Goal: Find specific page/section

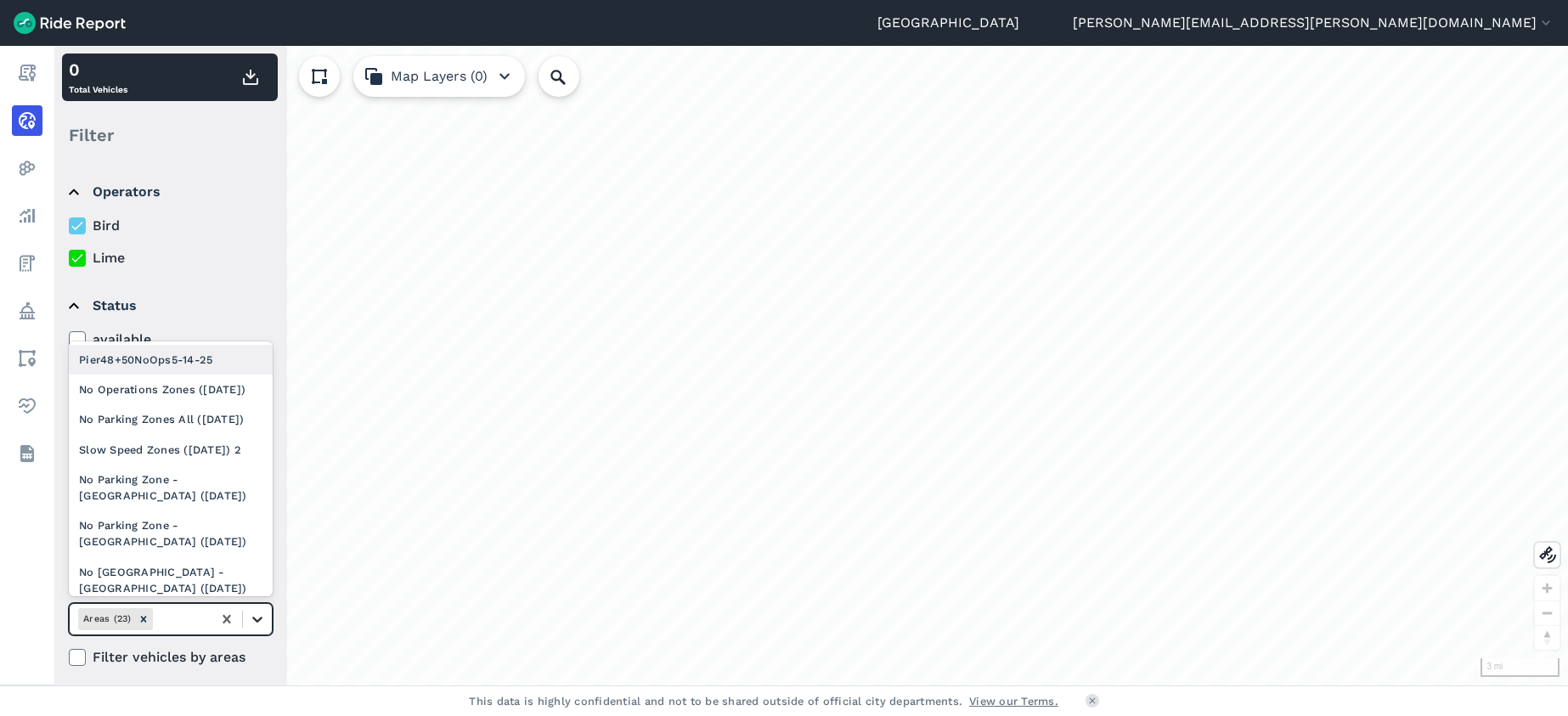
click at [253, 620] on icon at bounding box center [258, 619] width 17 height 17
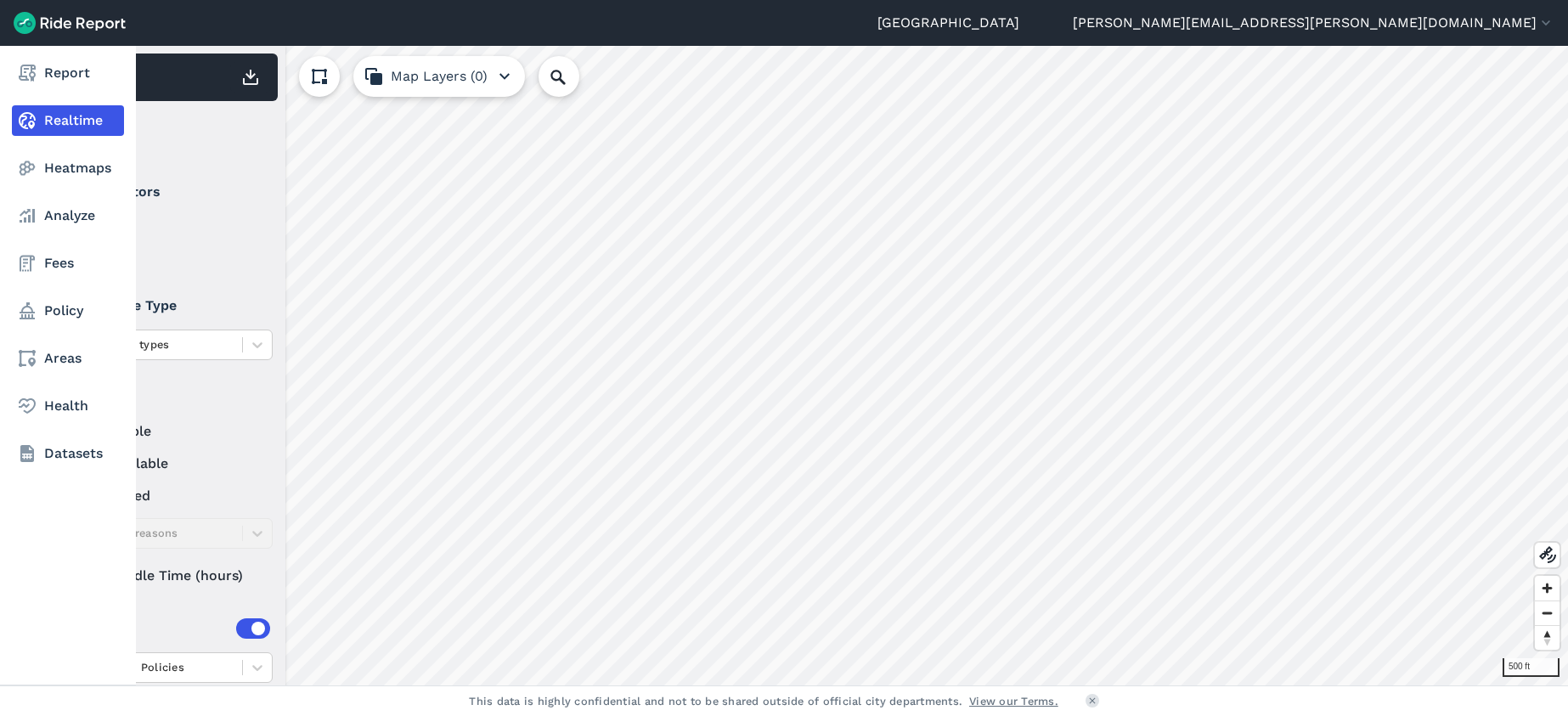
click at [12, 530] on div "Report Realtime Heatmaps Analyze Fees Policy Areas Health Datasets" at bounding box center [68, 366] width 136 height 639
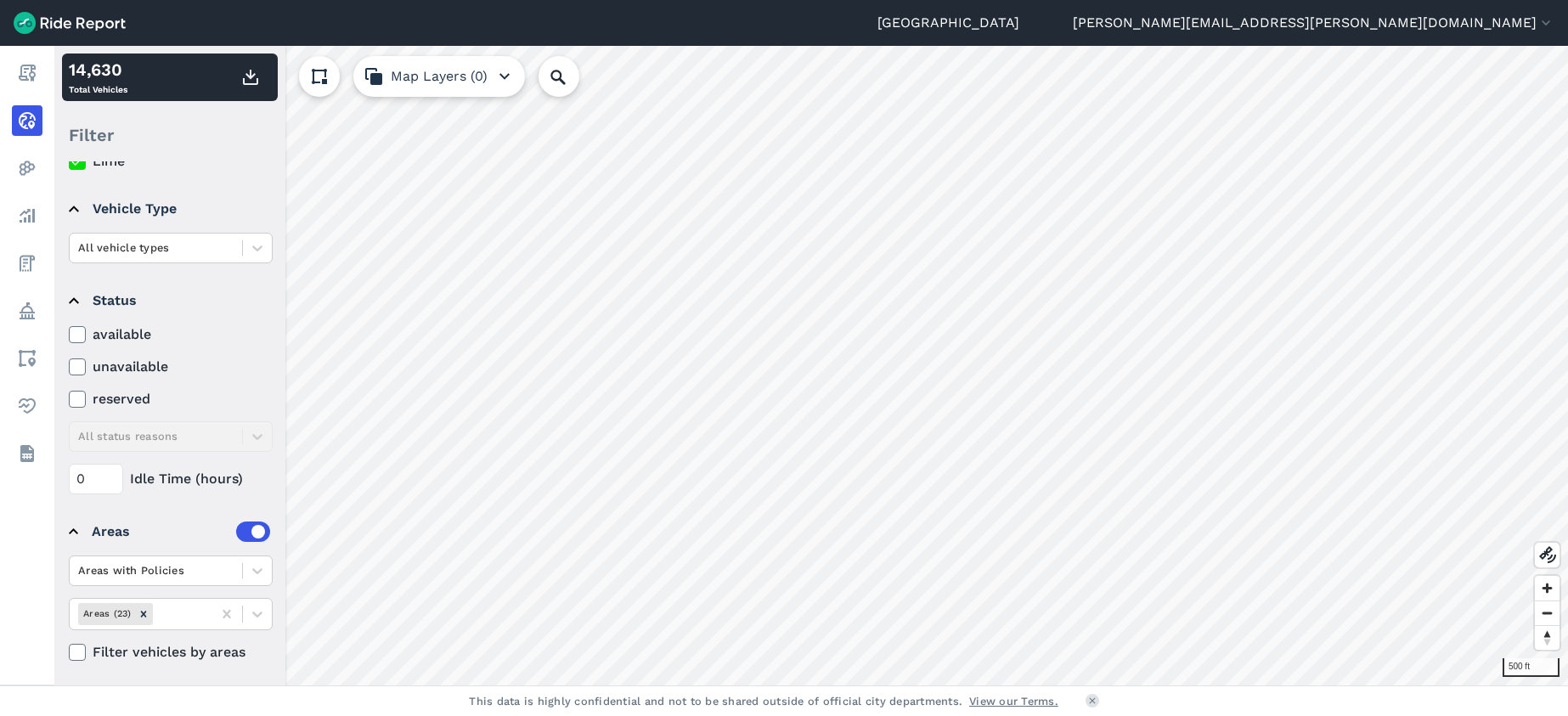
scroll to position [102, 0]
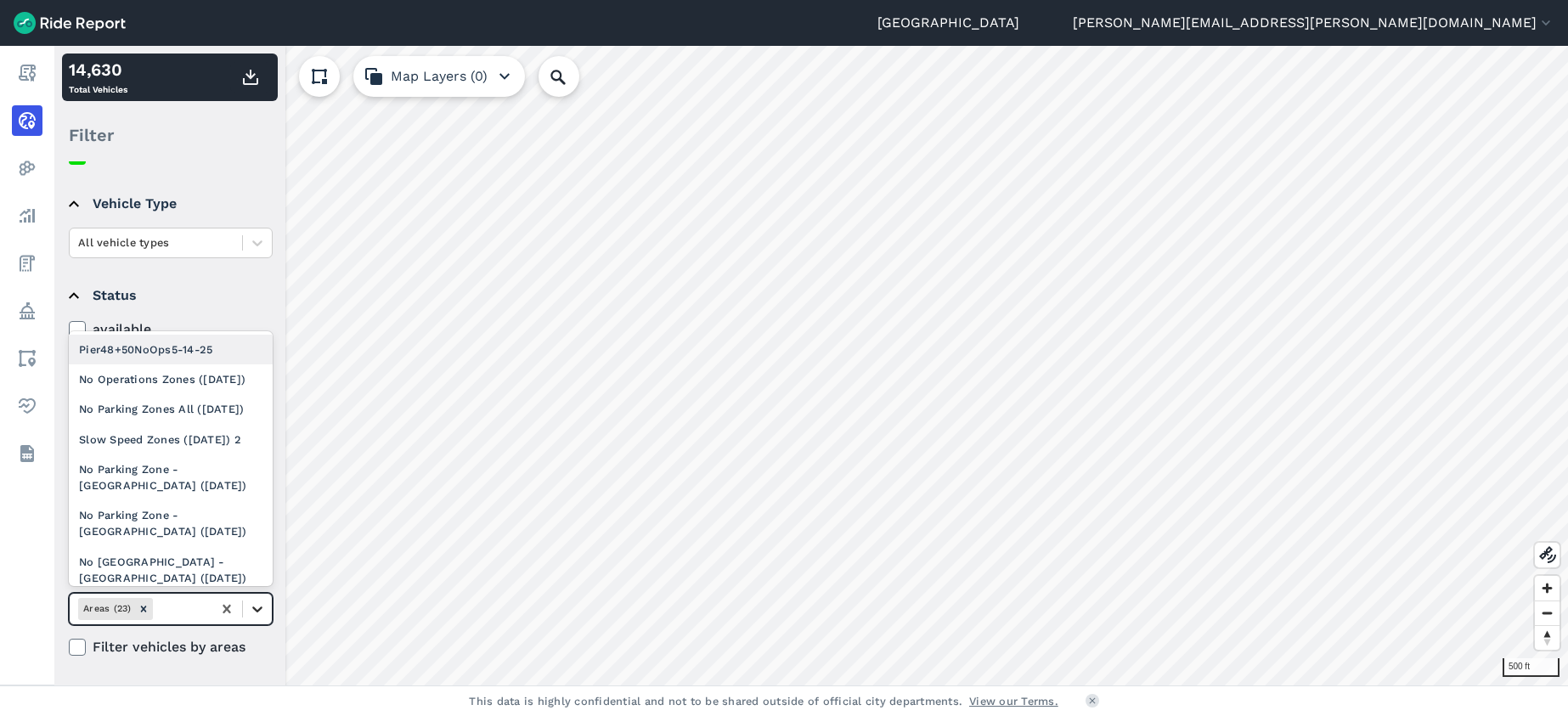
click at [260, 607] on icon at bounding box center [258, 609] width 10 height 6
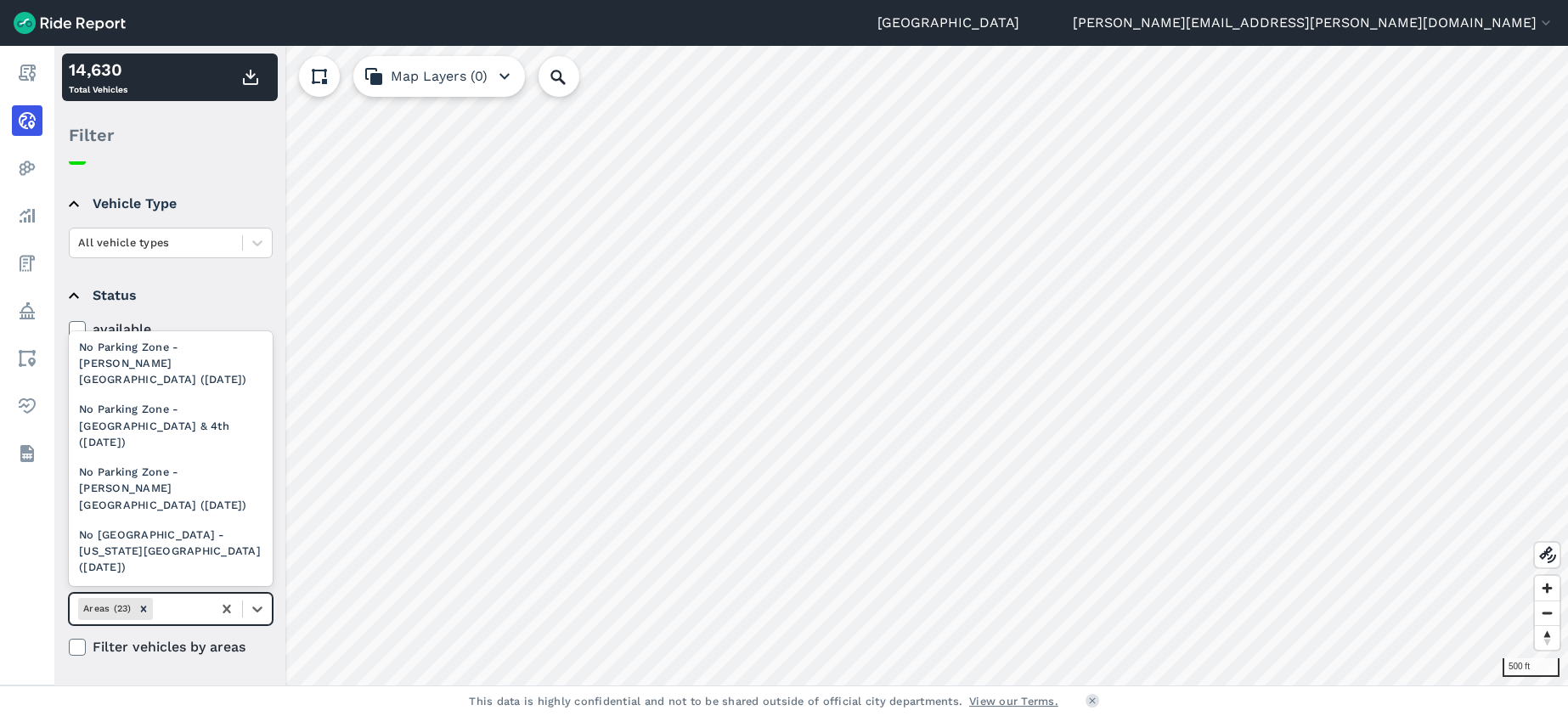
scroll to position [575, 0]
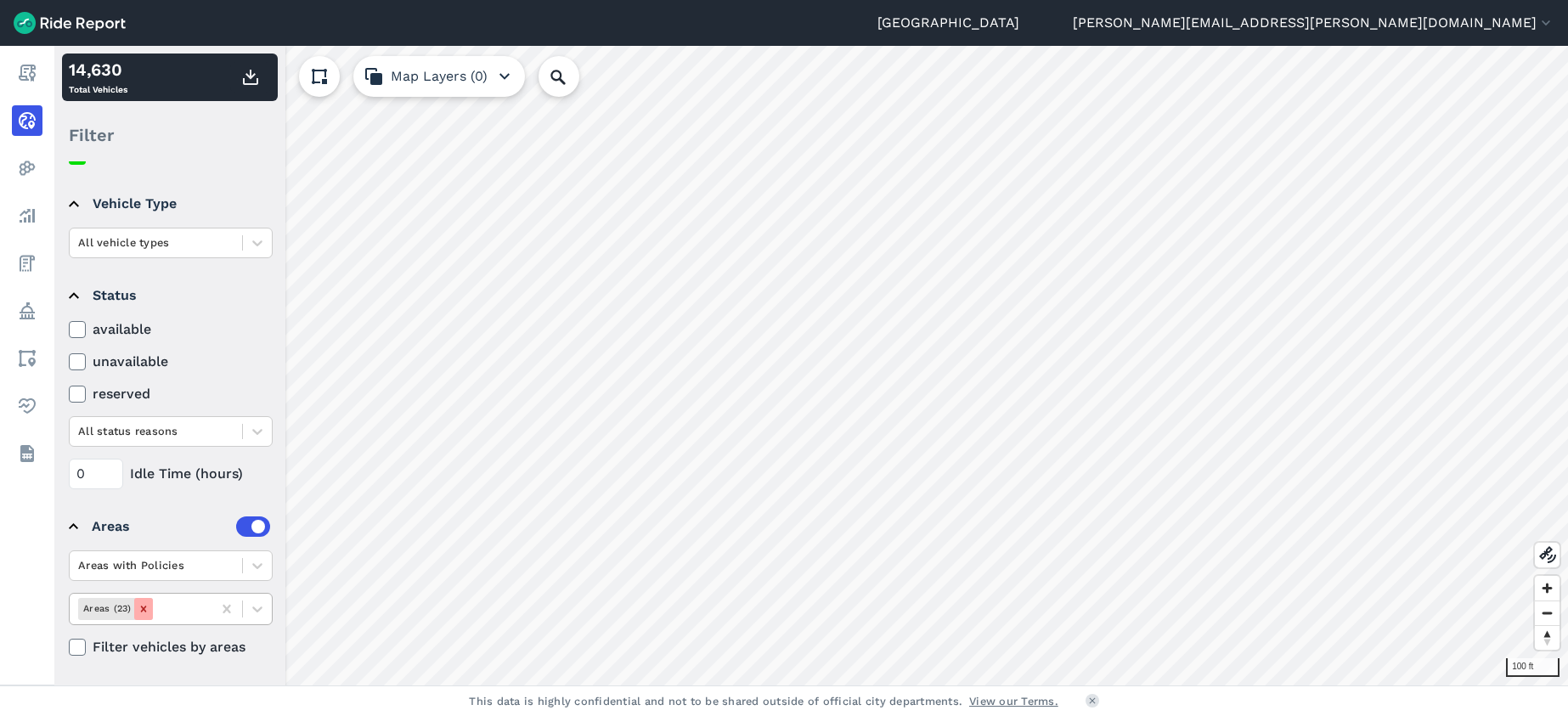
click at [145, 611] on icon "Remove Areas (23)" at bounding box center [143, 608] width 6 height 6
click at [147, 612] on icon "Remove Areas (23)" at bounding box center [144, 609] width 12 height 12
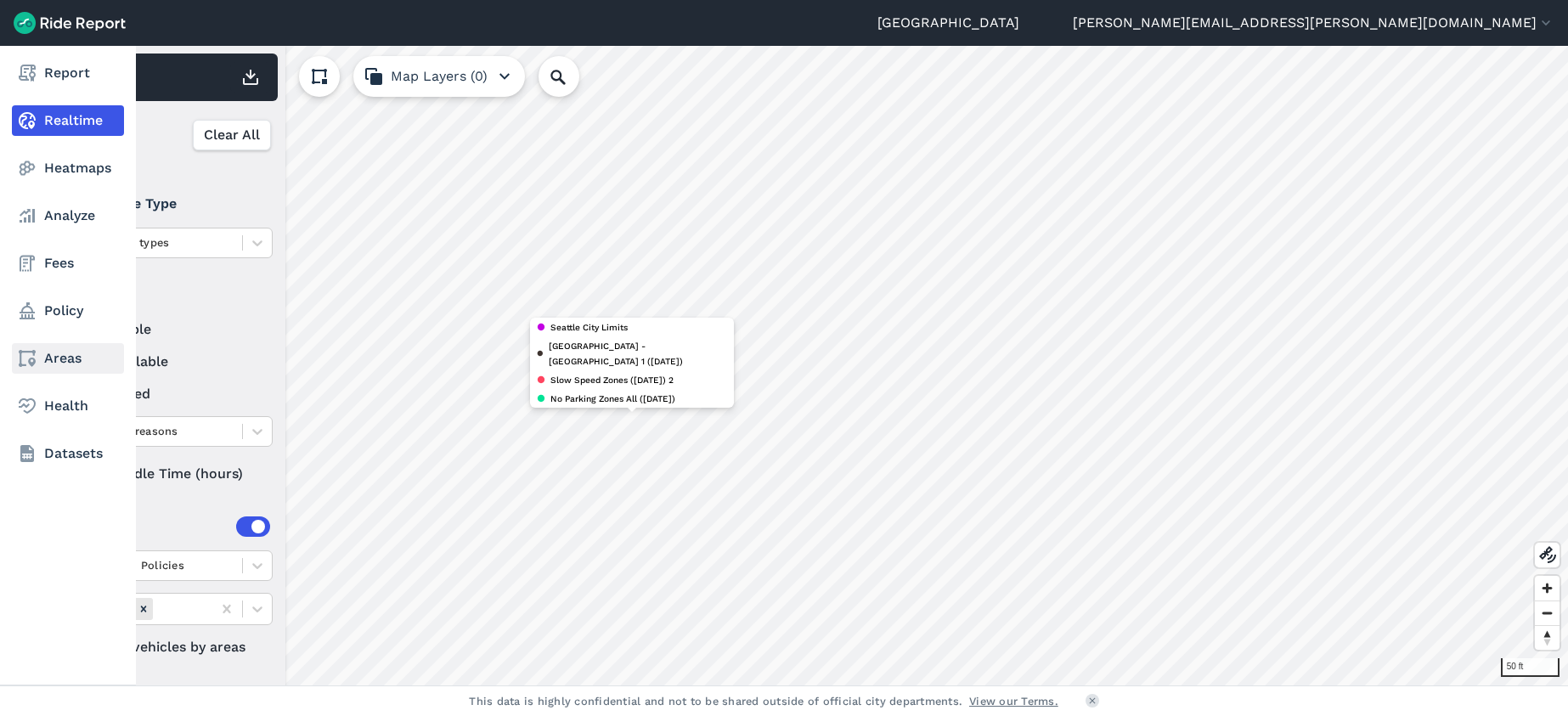
click at [41, 349] on link "Areas" at bounding box center [68, 358] width 112 height 30
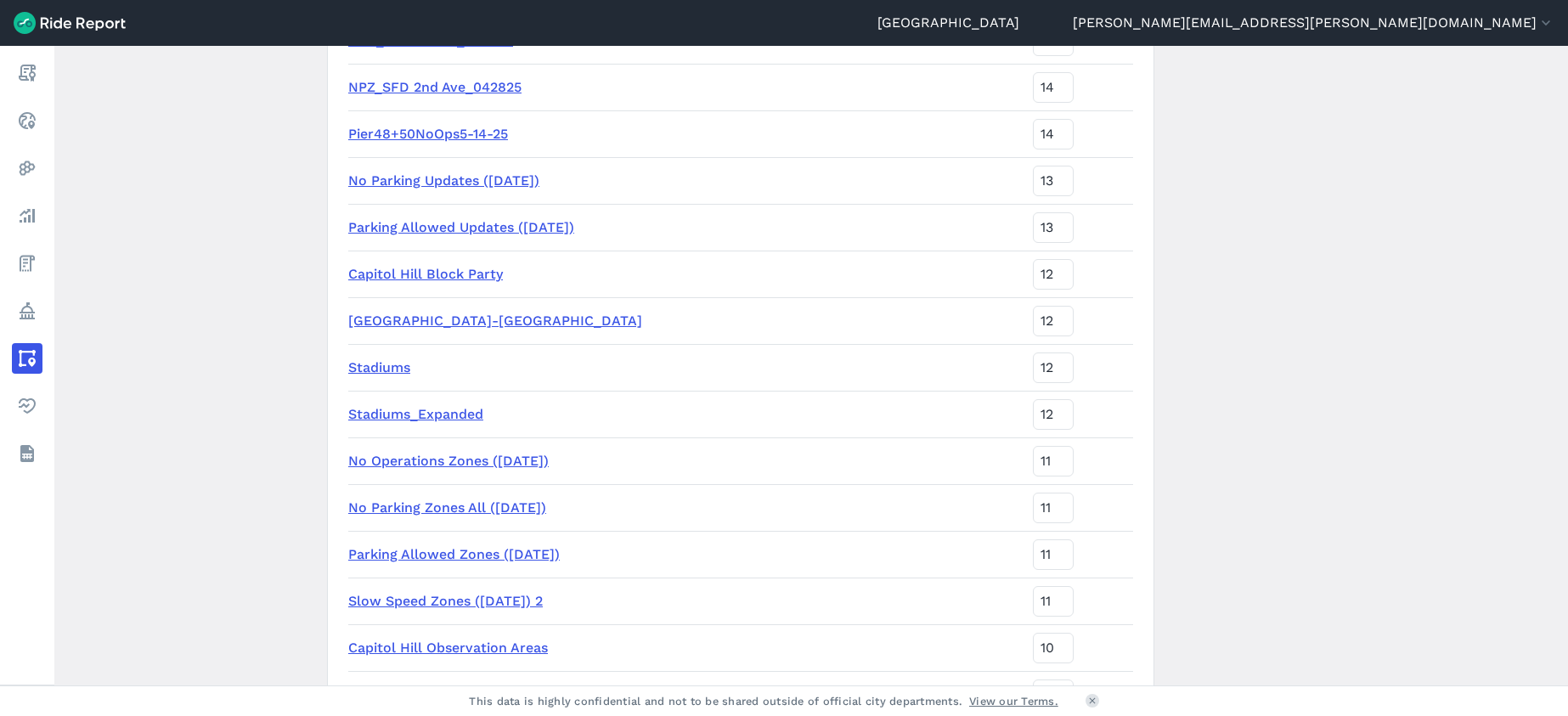
scroll to position [340, 0]
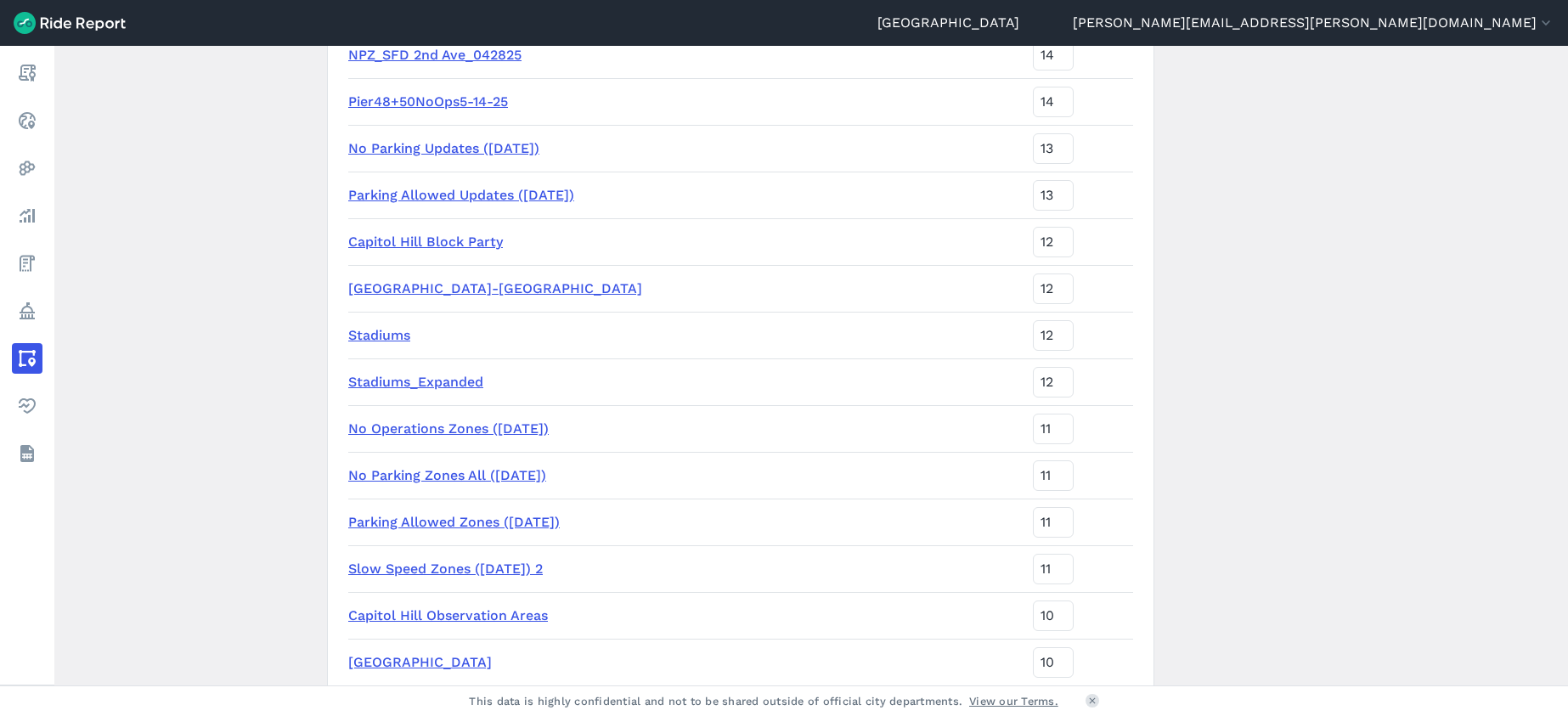
click at [511, 471] on link "No Parking Zones All ([DATE])" at bounding box center [447, 475] width 198 height 17
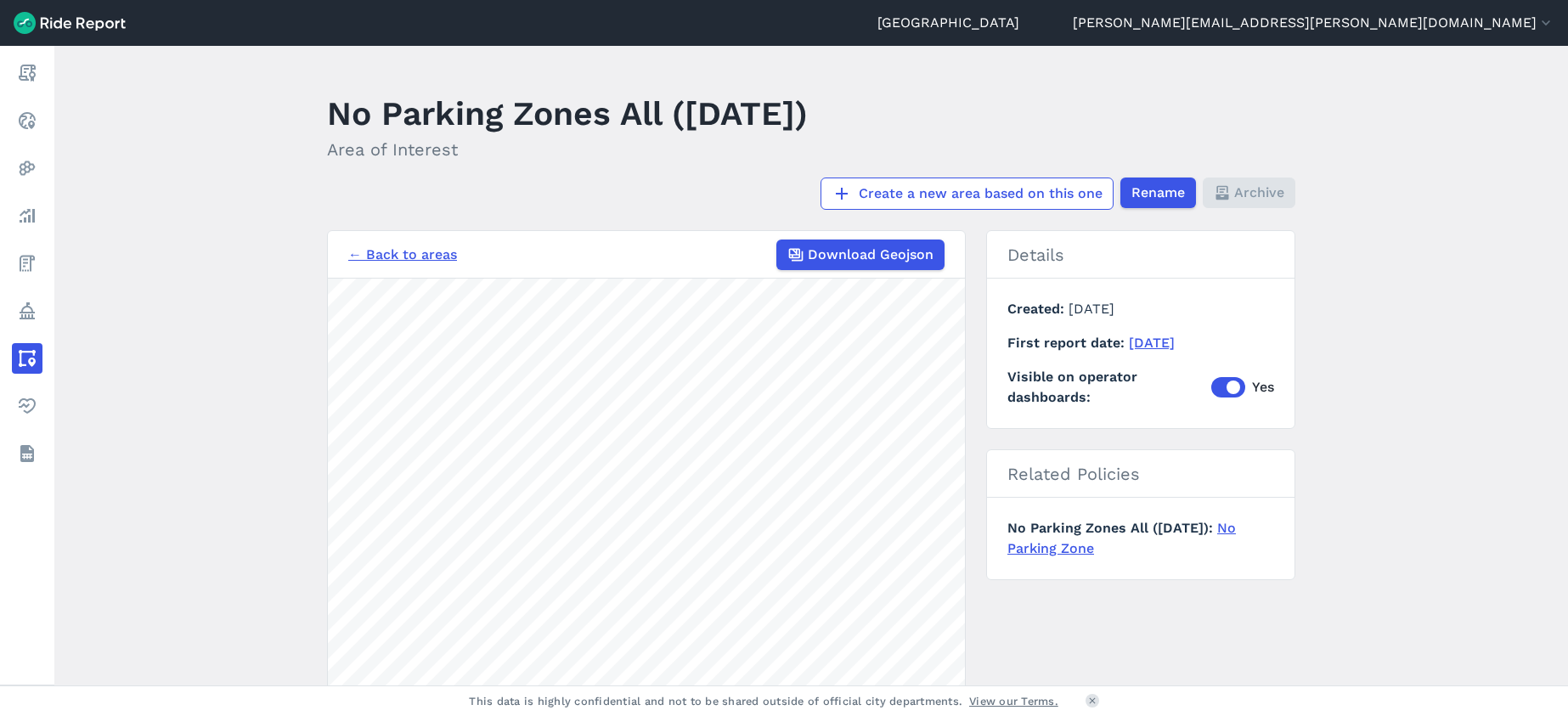
scroll to position [170, 0]
